Goal: Task Accomplishment & Management: Complete application form

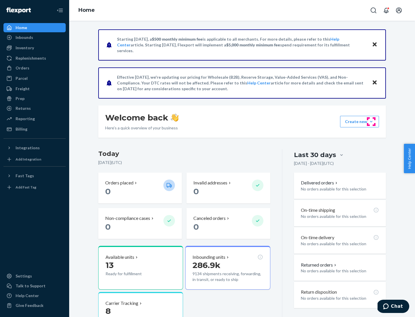
click at [371, 122] on button "Create new Create new inbound Create new order Create new product" at bounding box center [359, 122] width 39 height 12
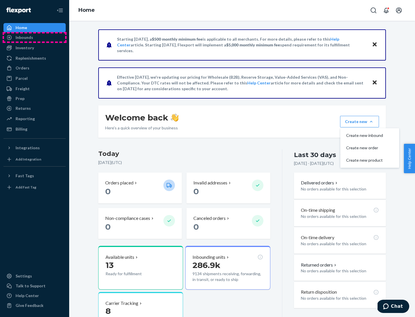
click at [35, 37] on div "Inbounds" at bounding box center [34, 37] width 61 height 8
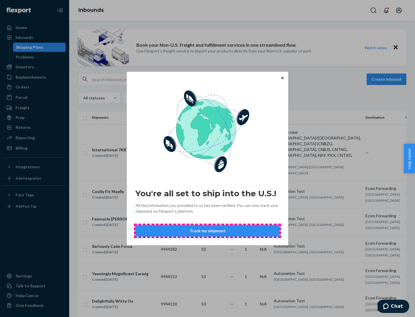
click at [208, 231] on button "Track my shipment" at bounding box center [208, 231] width 144 height 12
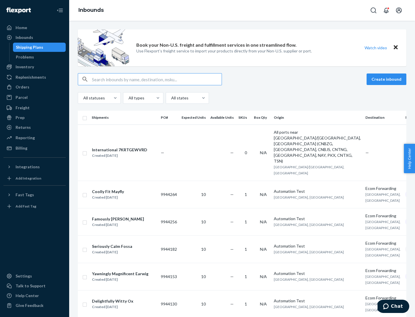
click at [387, 79] on button "Create inbound" at bounding box center [387, 80] width 40 height 12
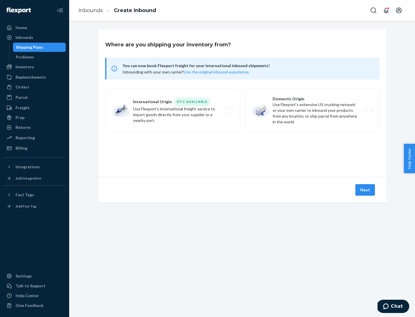
click at [173, 110] on label "International Origin DTC Available Use Flexport's international freight service…" at bounding box center [172, 110] width 135 height 43
click at [229, 110] on input "International Origin DTC Available Use Flexport's international freight service…" at bounding box center [231, 111] width 4 height 4
radio input "true"
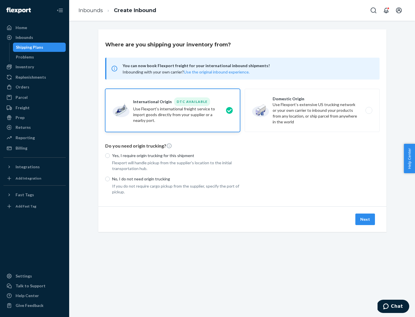
click at [176, 179] on p "No, I do not need origin trucking" at bounding box center [176, 179] width 128 height 6
click at [110, 179] on input "No, I do not need origin trucking" at bounding box center [107, 179] width 5 height 5
radio input "true"
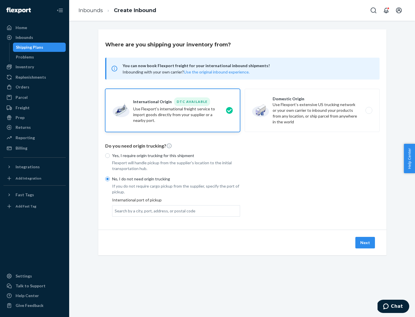
click at [154, 211] on div "Search by a city, port, address, or postal code" at bounding box center [155, 211] width 81 height 6
click at [115, 211] on input "Search by a city, port, address, or postal code" at bounding box center [115, 211] width 1 height 6
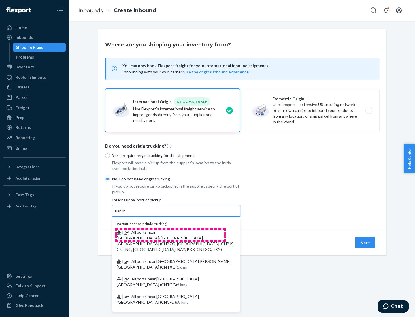
click at [170, 232] on span "| All ports near [GEOGRAPHIC_DATA]/[GEOGRAPHIC_DATA], [GEOGRAPHIC_DATA] (CNBZG,…" at bounding box center [176, 241] width 118 height 22
click at [127, 214] on input "tianjin" at bounding box center [121, 211] width 12 height 6
type input "All ports near [GEOGRAPHIC_DATA]/[GEOGRAPHIC_DATA], [GEOGRAPHIC_DATA] (CNBZG, […"
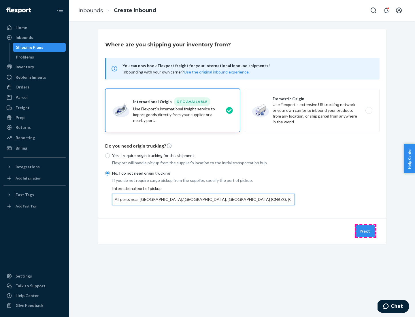
click at [366, 231] on button "Next" at bounding box center [365, 231] width 20 height 12
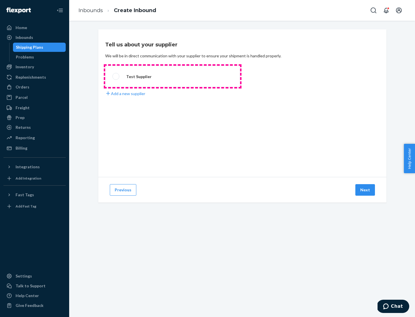
click at [173, 76] on label "Test Supplier" at bounding box center [172, 76] width 135 height 21
click at [116, 76] on input "Test Supplier" at bounding box center [114, 77] width 4 height 4
radio input "true"
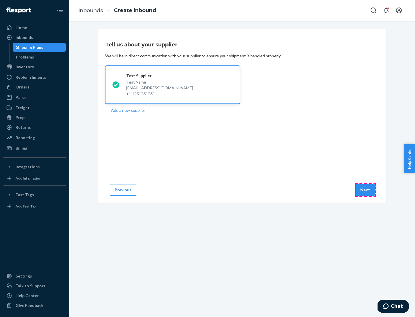
click at [366, 190] on button "Next" at bounding box center [365, 190] width 20 height 12
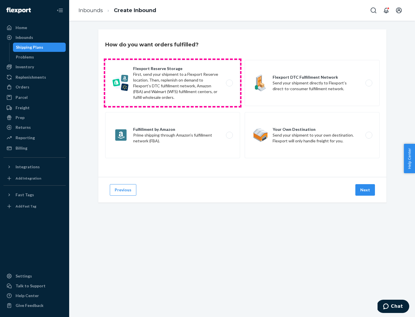
click at [173, 83] on label "Flexport Reserve Storage First, send your shipment to a Flexport Reserve locati…" at bounding box center [172, 83] width 135 height 46
click at [229, 83] on input "Flexport Reserve Storage First, send your shipment to a Flexport Reserve locati…" at bounding box center [231, 83] width 4 height 4
radio input "true"
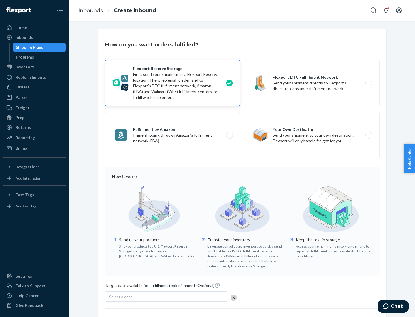
scroll to position [47, 0]
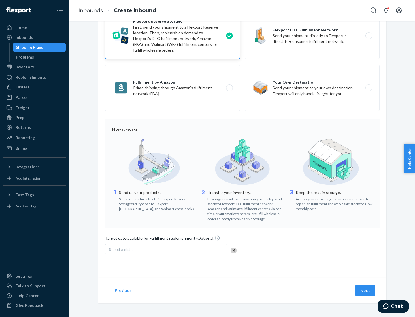
click at [366, 290] on button "Next" at bounding box center [365, 291] width 20 height 12
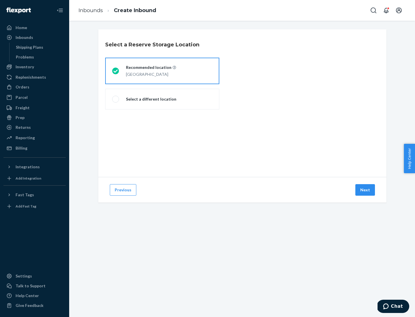
click at [162, 71] on div "[GEOGRAPHIC_DATA]" at bounding box center [151, 73] width 50 height 7
click at [116, 71] on input "Recommended location [GEOGRAPHIC_DATA]" at bounding box center [114, 71] width 4 height 4
click at [366, 190] on button "Next" at bounding box center [365, 190] width 20 height 12
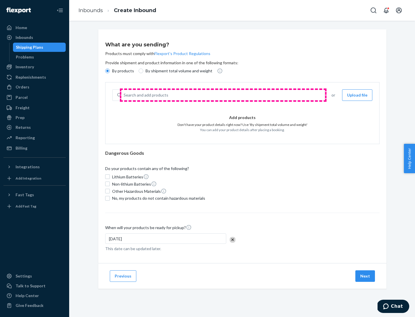
click at [223, 95] on div "Search and add products" at bounding box center [222, 95] width 203 height 10
click at [124, 95] on input "Search and add products" at bounding box center [124, 95] width 1 height 6
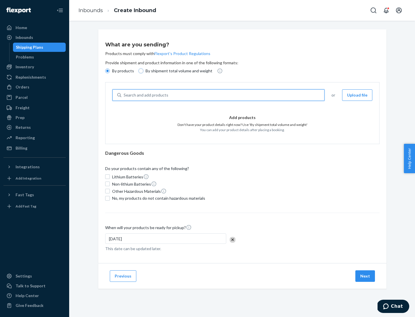
click at [140, 71] on input "By shipment total volume and weight" at bounding box center [141, 71] width 5 height 5
radio input "true"
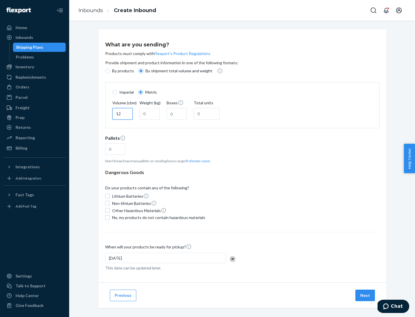
type input "12"
type input "22"
type input "222"
type input "121"
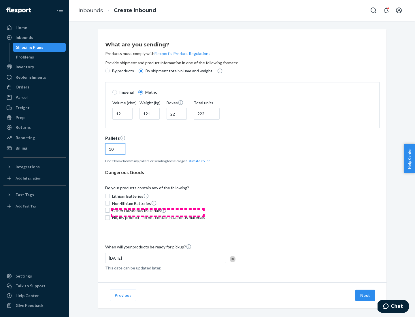
scroll to position [5, 0]
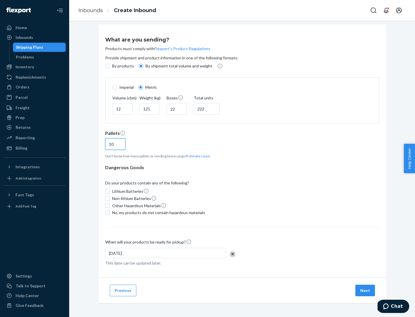
type input "10"
click at [158, 212] on span "No, my products do not contain hazardous materials" at bounding box center [158, 213] width 93 height 6
click at [110, 212] on input "No, my products do not contain hazardous materials" at bounding box center [107, 212] width 5 height 5
checkbox input "true"
click at [366, 290] on button "Next" at bounding box center [365, 291] width 20 height 12
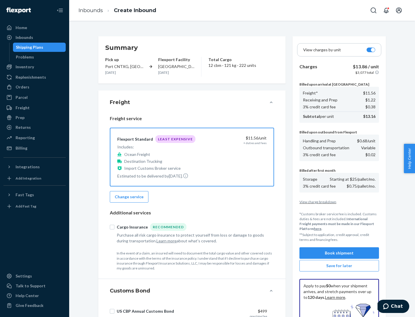
scroll to position [84, 0]
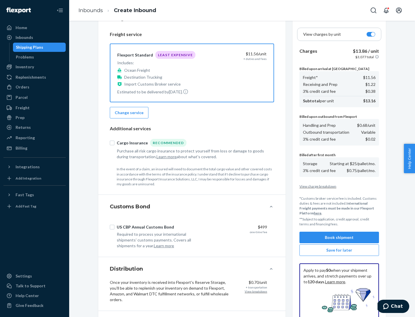
click at [339, 238] on button "Book shipment" at bounding box center [340, 238] width 80 height 12
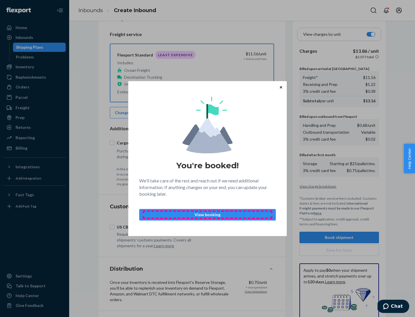
click at [208, 214] on p "View booking" at bounding box center [207, 215] width 127 height 6
